Goal: Transaction & Acquisition: Purchase product/service

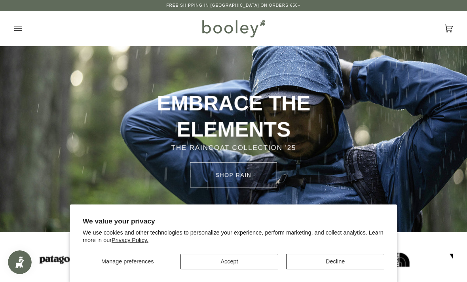
click at [249, 261] on button "Accept" at bounding box center [229, 261] width 98 height 15
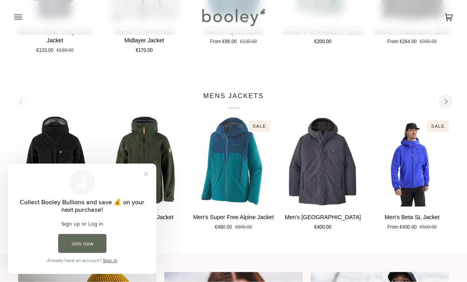
click at [147, 172] on button "Close prompt" at bounding box center [146, 173] width 14 height 14
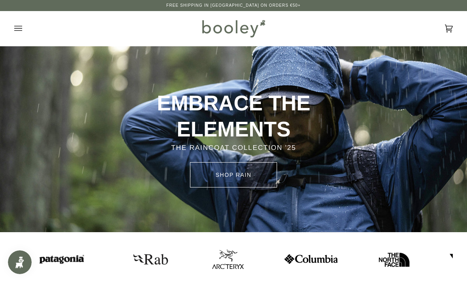
click at [17, 29] on icon "Open menu" at bounding box center [18, 29] width 8 height 12
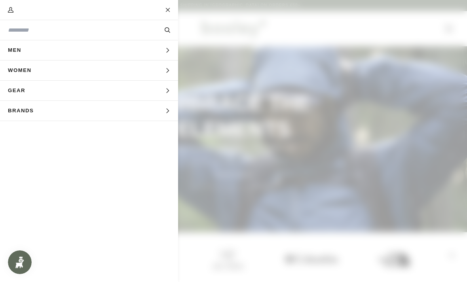
click at [166, 51] on icon "Main menu" at bounding box center [167, 50] width 5 height 5
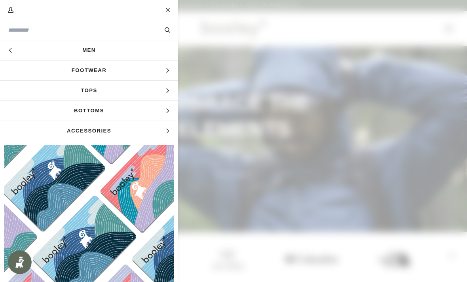
click at [168, 90] on icon "Main menu" at bounding box center [167, 90] width 5 height 5
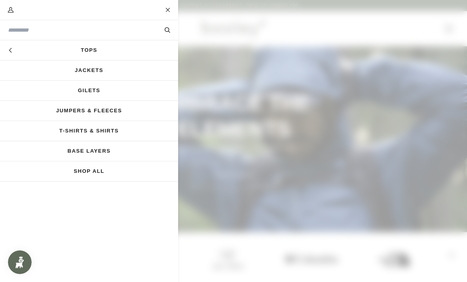
click at [104, 69] on link "Jackets" at bounding box center [89, 70] width 178 height 20
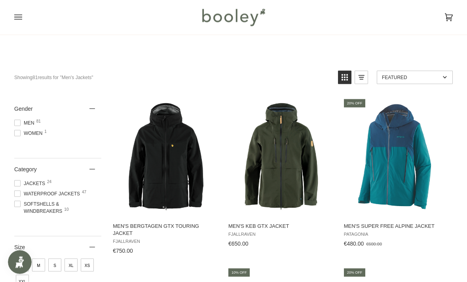
scroll to position [44, 0]
click at [20, 121] on span at bounding box center [17, 122] width 6 height 6
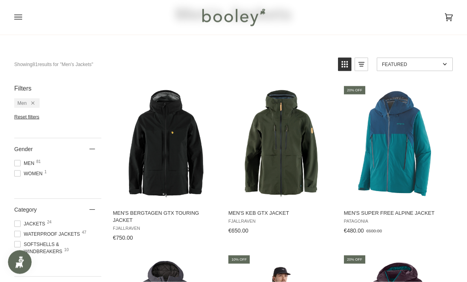
scroll to position [57, 0]
click at [22, 236] on span "Waterproof Jackets 47" at bounding box center [48, 233] width 68 height 7
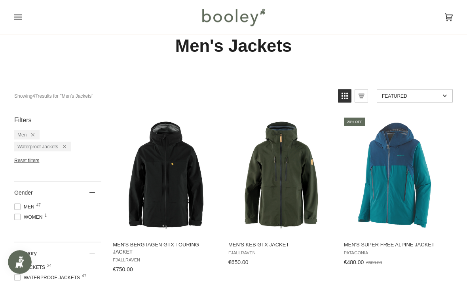
scroll to position [25, 0]
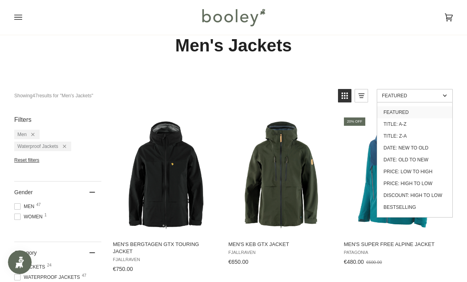
click at [426, 174] on link "Price: Low to High" at bounding box center [414, 172] width 75 height 12
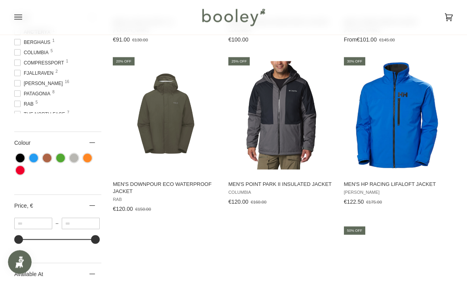
scroll to position [410, 0]
click at [293, 130] on img "Men's Point Park II Insulated Jacket" at bounding box center [281, 115] width 108 height 108
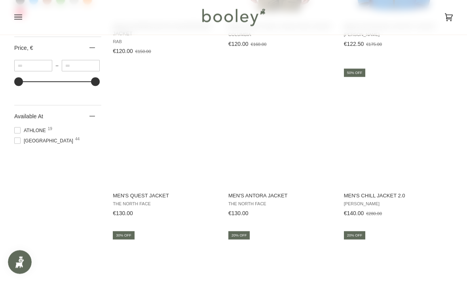
scroll to position [568, 0]
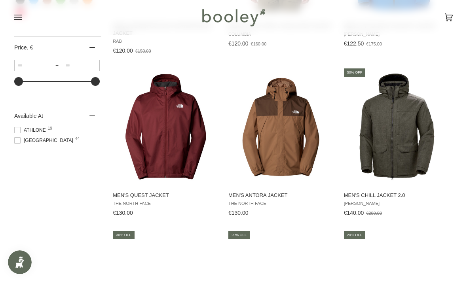
click at [296, 146] on img "Men's Antora Jacket" at bounding box center [281, 126] width 108 height 108
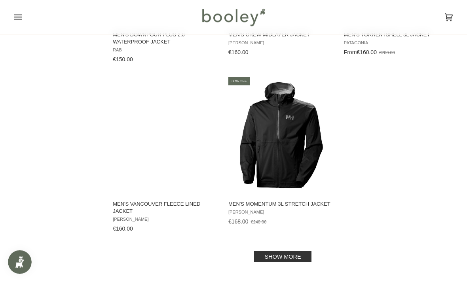
scroll to position [1053, 0]
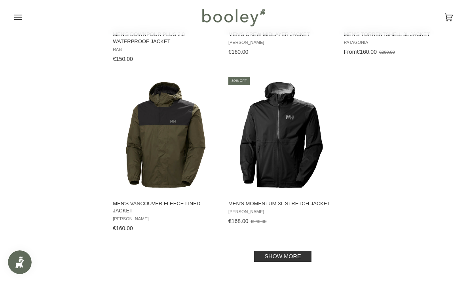
click at [296, 253] on link "Show more" at bounding box center [282, 256] width 57 height 11
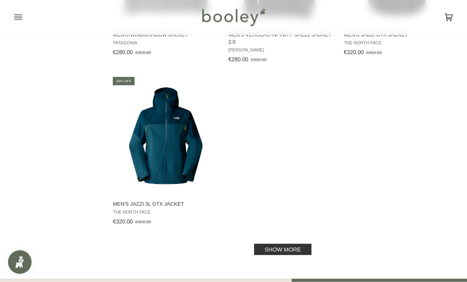
scroll to position [2210, 0]
click at [302, 249] on link "Show more" at bounding box center [282, 249] width 57 height 11
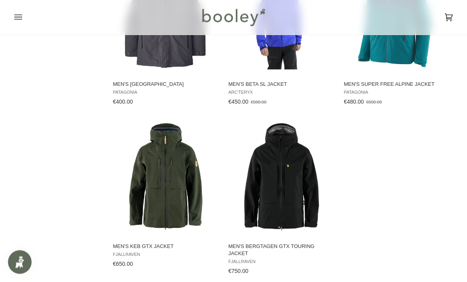
scroll to position [2493, 0]
click at [155, 181] on img "Men's Keb GTX Jacket" at bounding box center [166, 177] width 108 height 108
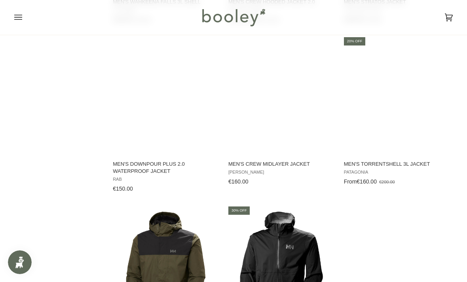
scroll to position [925, 0]
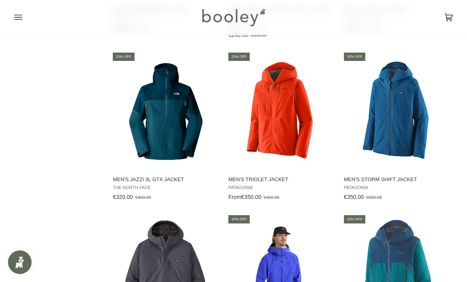
scroll to position [2234, 0]
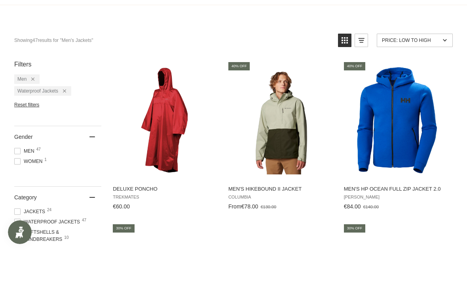
scroll to position [81, 0]
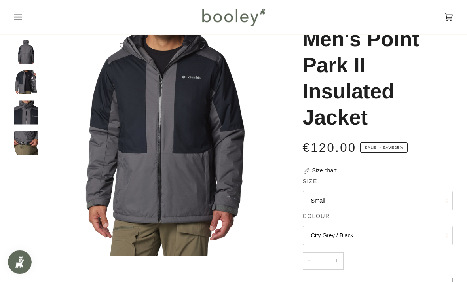
click at [384, 197] on button "Small" at bounding box center [377, 200] width 150 height 19
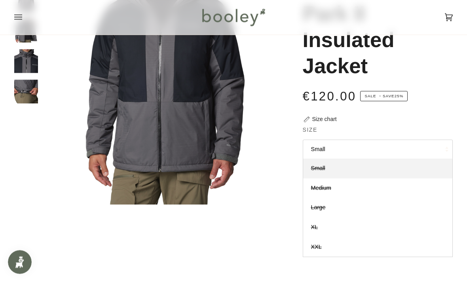
scroll to position [97, 0]
click at [322, 205] on span "Large" at bounding box center [318, 207] width 15 height 6
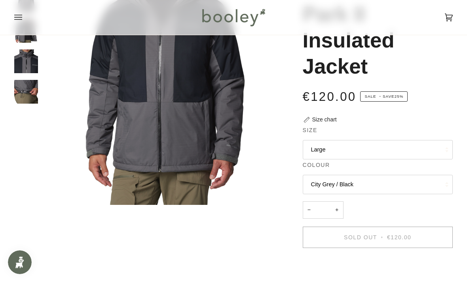
click at [397, 180] on button "City Grey / Black" at bounding box center [377, 184] width 150 height 19
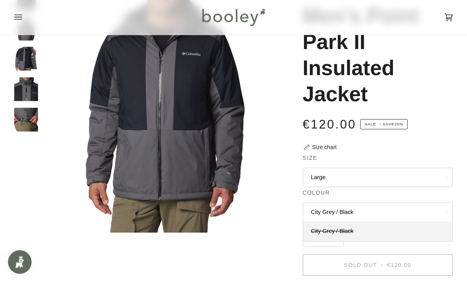
click at [401, 174] on button "Large" at bounding box center [377, 177] width 150 height 19
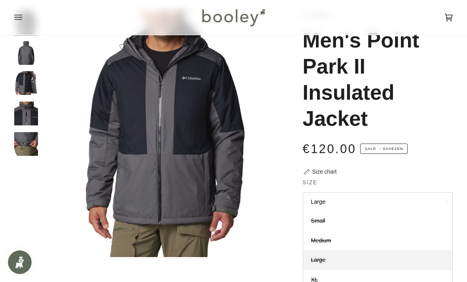
scroll to position [40, 0]
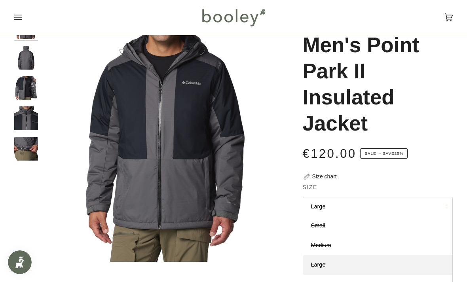
click at [321, 203] on button "Large" at bounding box center [377, 206] width 150 height 19
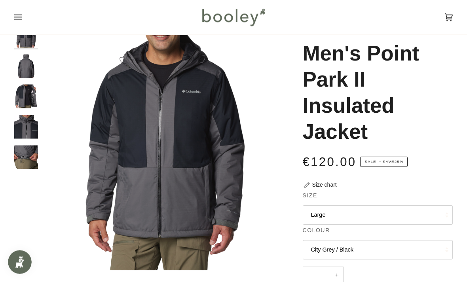
scroll to position [0, 0]
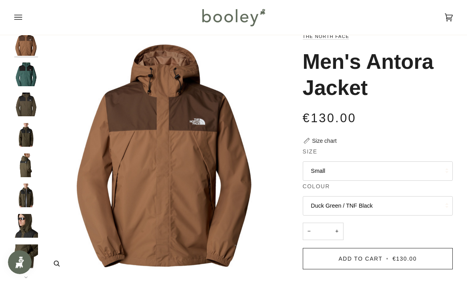
scroll to position [24, 0]
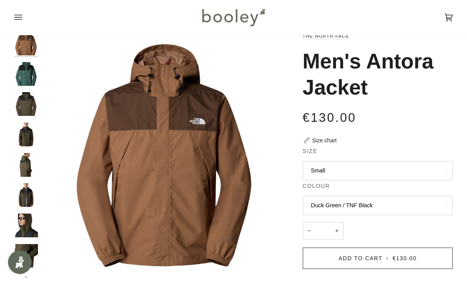
click at [31, 164] on img "The North Face Men's Antora Jacket New Taupe Green / TNF Black - Booley Galway" at bounding box center [26, 165] width 24 height 24
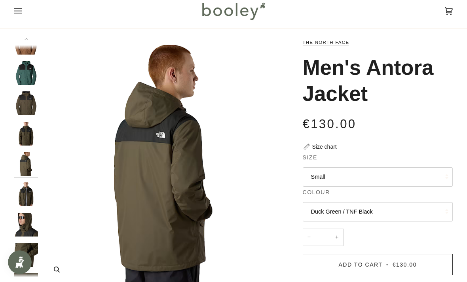
scroll to position [22, 0]
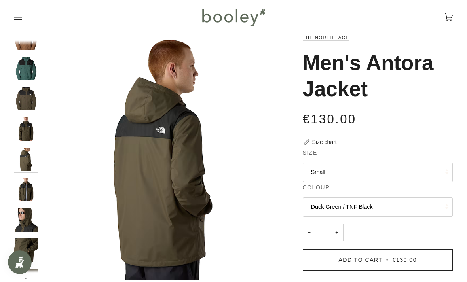
click at [34, 216] on img "The North Face Men's Antora Jacket New Taupe Green / TNF Black - Booley Galway" at bounding box center [26, 220] width 24 height 24
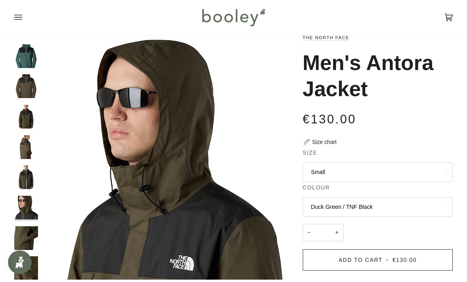
scroll to position [21, 0]
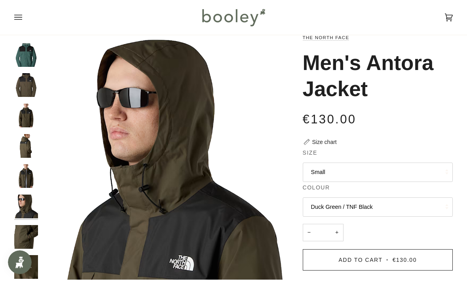
click at [30, 229] on img "The North Face Men's Antora Jacket New Taupe Green / TNF Black - Booley Galway" at bounding box center [26, 237] width 24 height 24
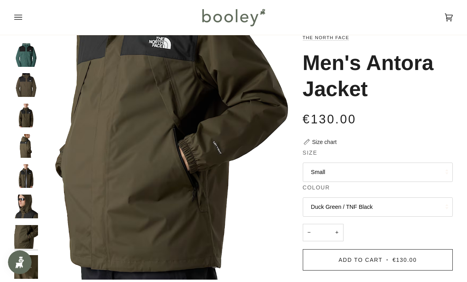
click at [30, 259] on img "The North Face Men's Antora Jacket New Taupe Green / TNF Black - Booley Galway" at bounding box center [26, 267] width 24 height 24
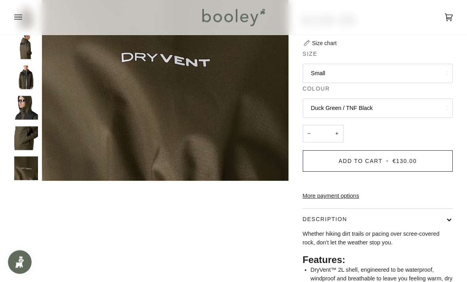
scroll to position [122, 0]
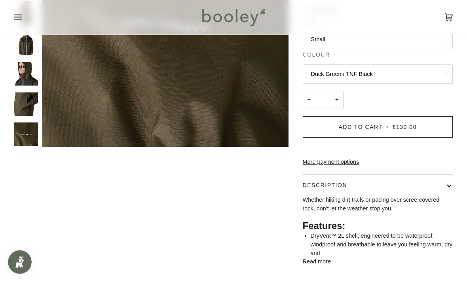
click at [319, 266] on button "Read more" at bounding box center [316, 262] width 28 height 9
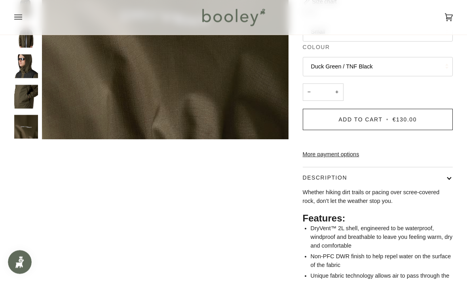
scroll to position [0, 0]
